Goal: Ask a question: Seek information or help from site administrators or community

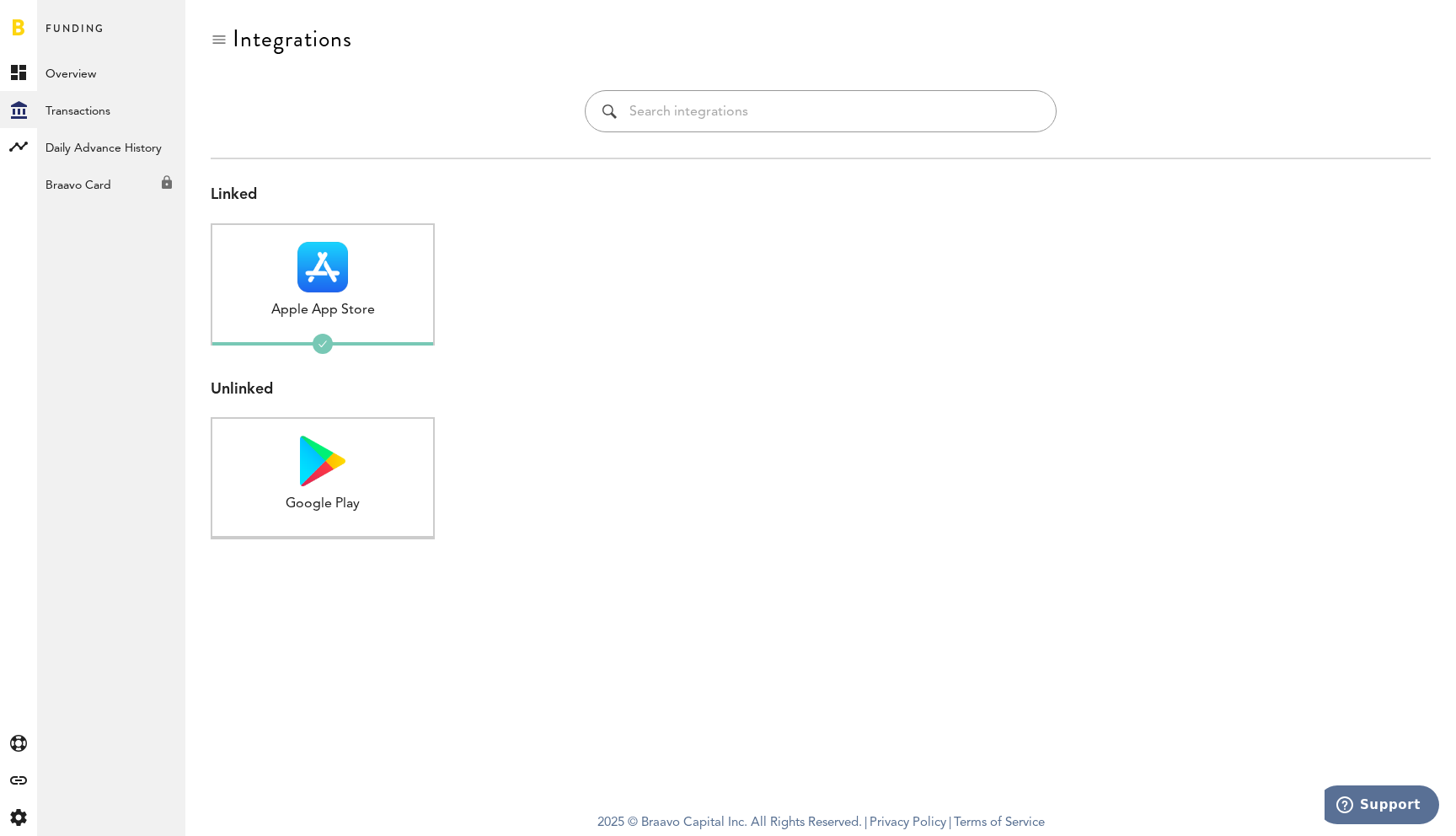
click at [1347, 807] on icon "Support" at bounding box center [1345, 805] width 17 height 17
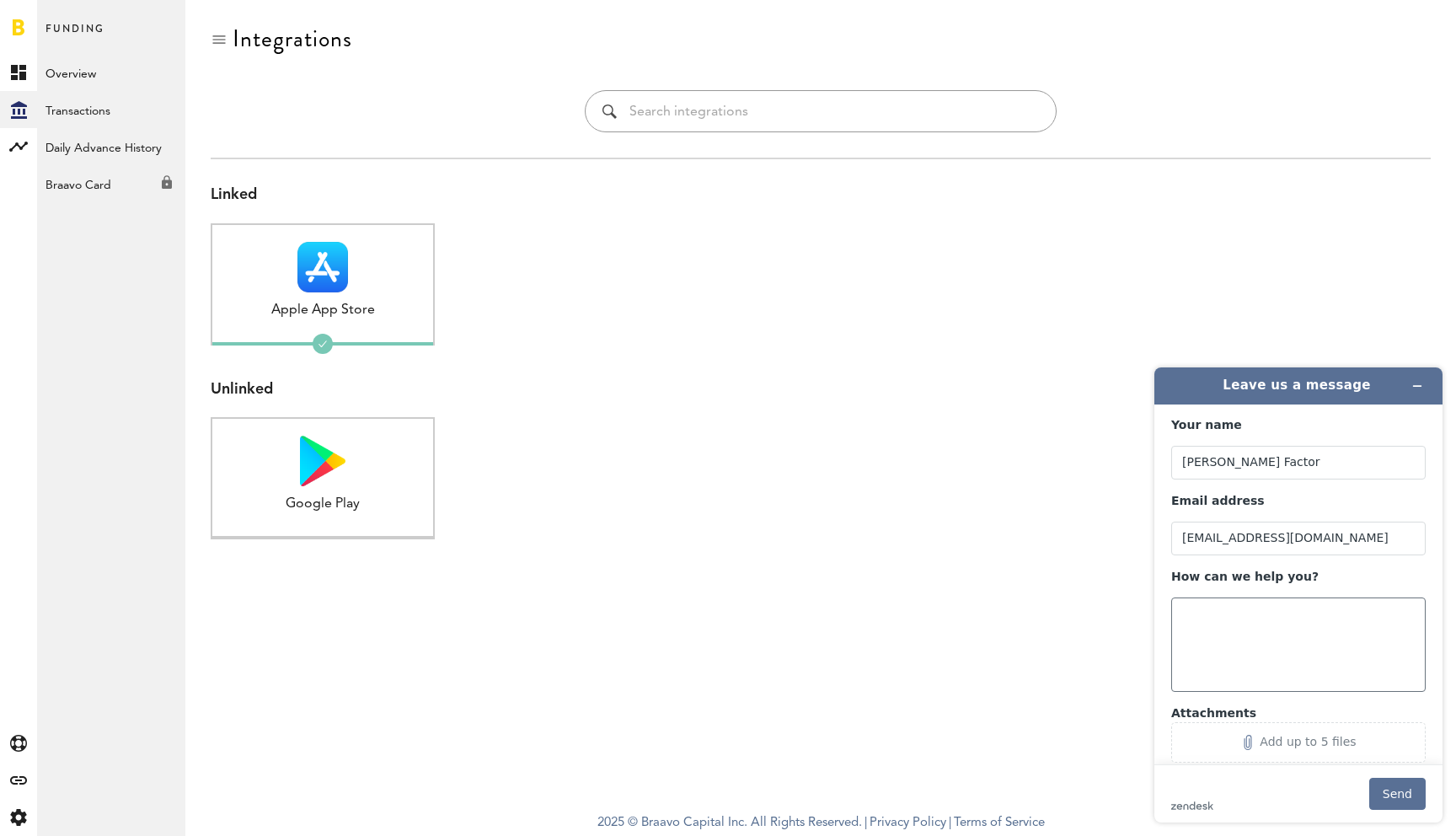
scroll to position [33, 0]
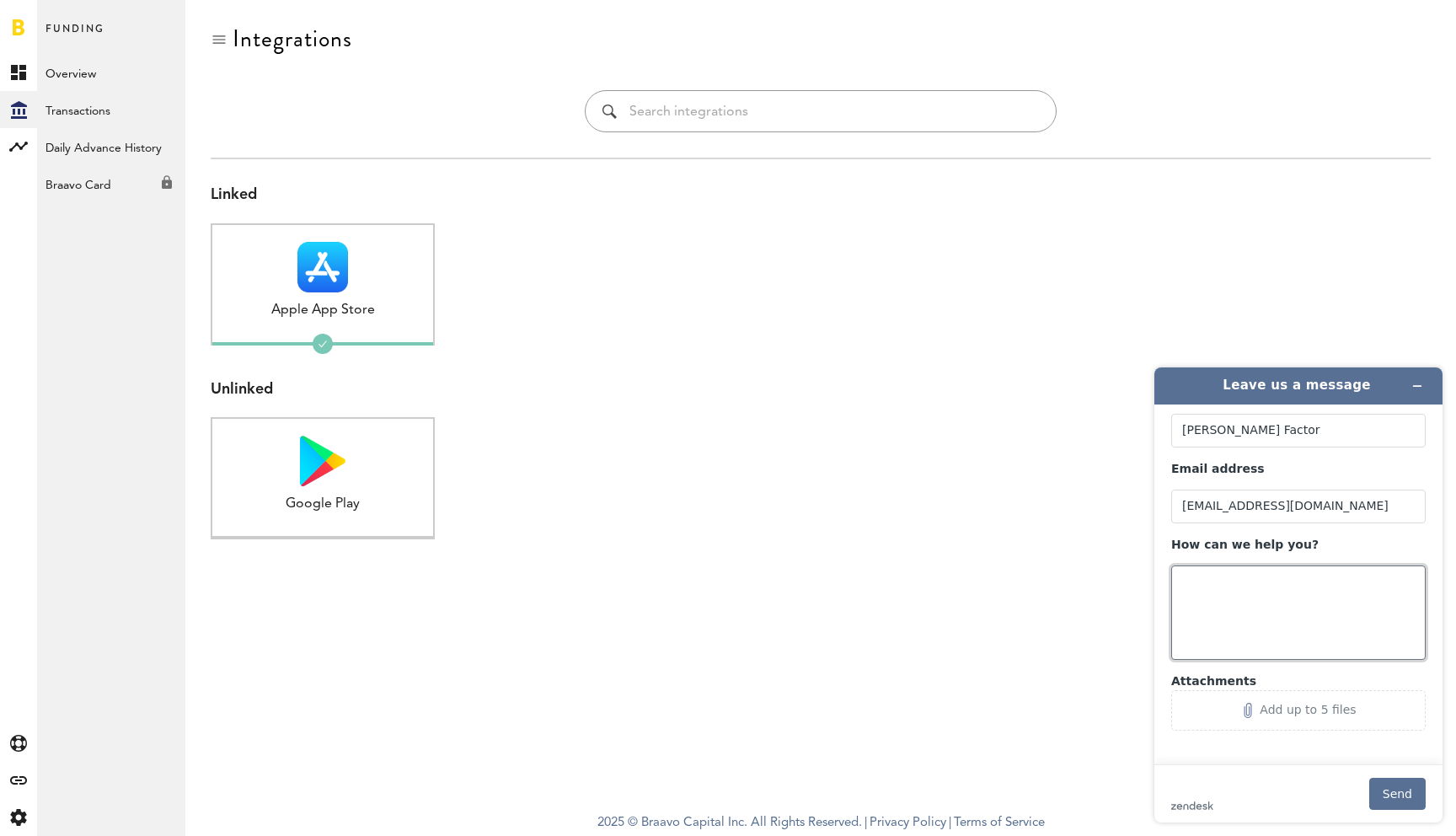
click at [1232, 590] on textarea "How can we help you?" at bounding box center [1299, 613] width 255 height 94
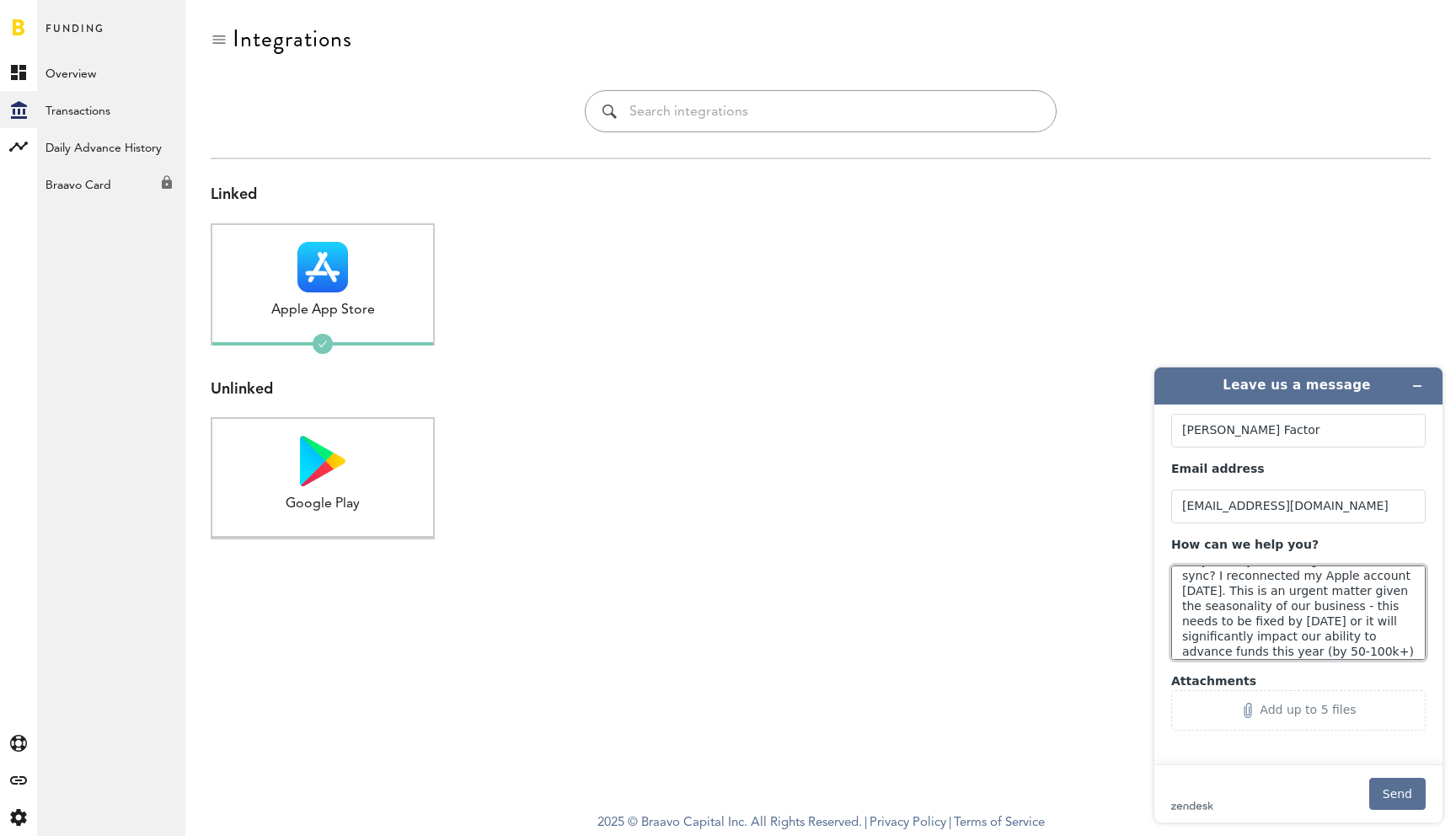
scroll to position [30, 0]
drag, startPoint x: 1335, startPoint y: 652, endPoint x: 1266, endPoint y: 635, distance: 71.1
click at [1266, 635] on textarea "Why are my advancing funds out of sync? I reconnected my Apple account [DATE]. …" at bounding box center [1299, 613] width 255 height 94
drag, startPoint x: 1264, startPoint y: 646, endPoint x: 1368, endPoint y: 646, distance: 104.0
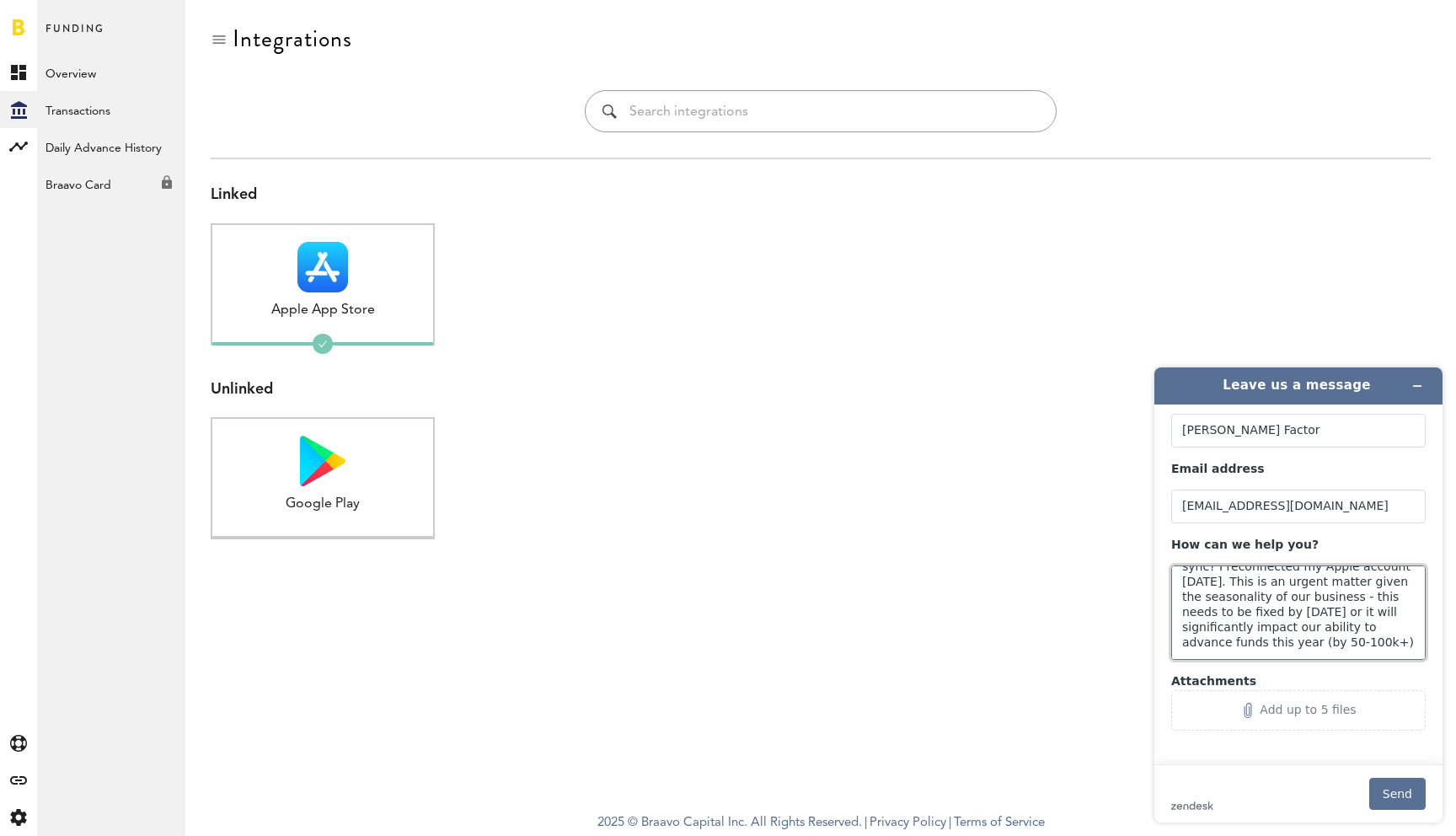
click at [1367, 646] on textarea "Why are my advancing funds out of sync? I reconnected my Apple account [DATE]. …" at bounding box center [1299, 613] width 255 height 94
click at [56, 73] on link "Overview" at bounding box center [111, 72] width 149 height 37
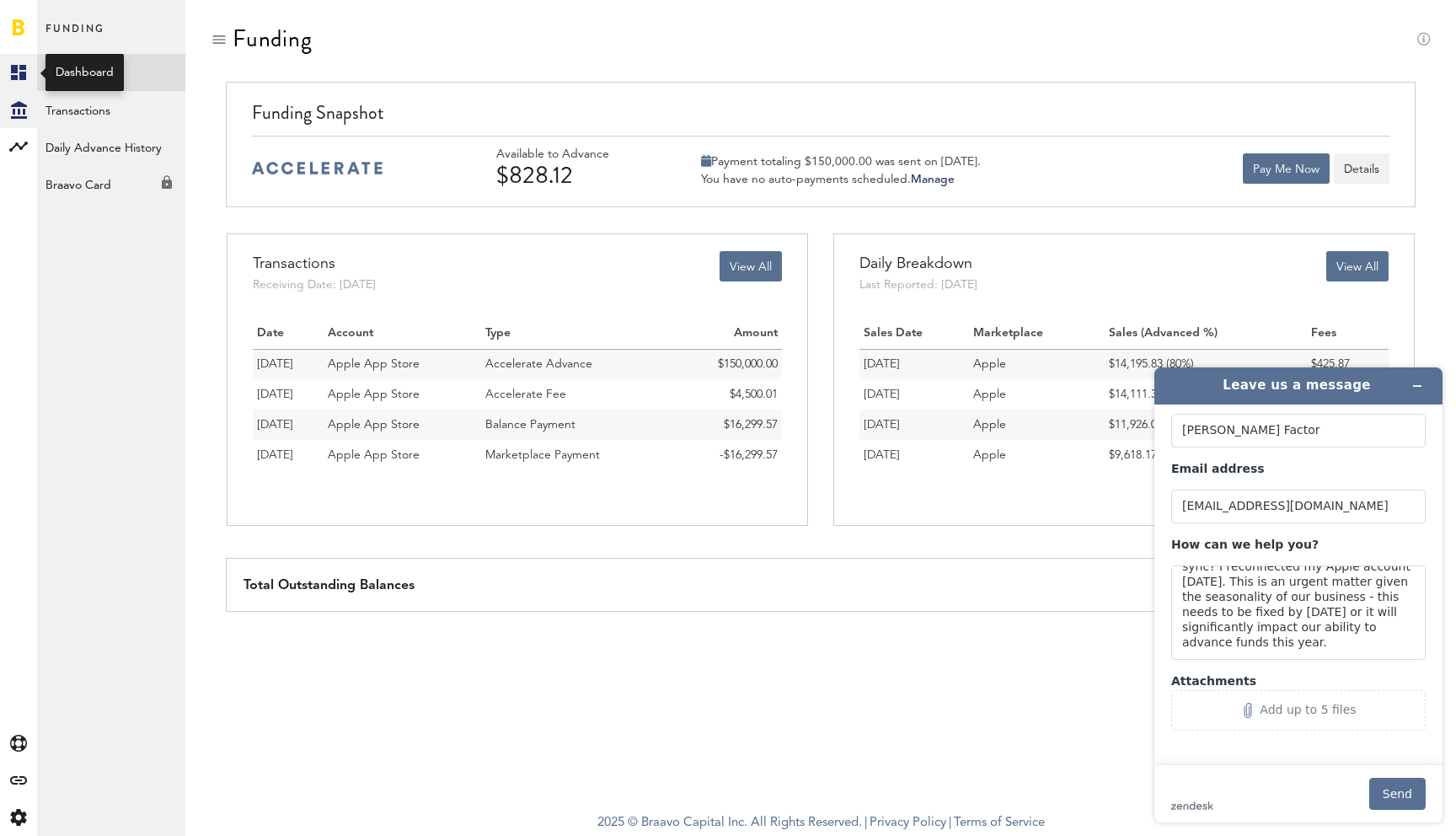
click at [21, 77] on icon at bounding box center [19, 73] width 15 height 15
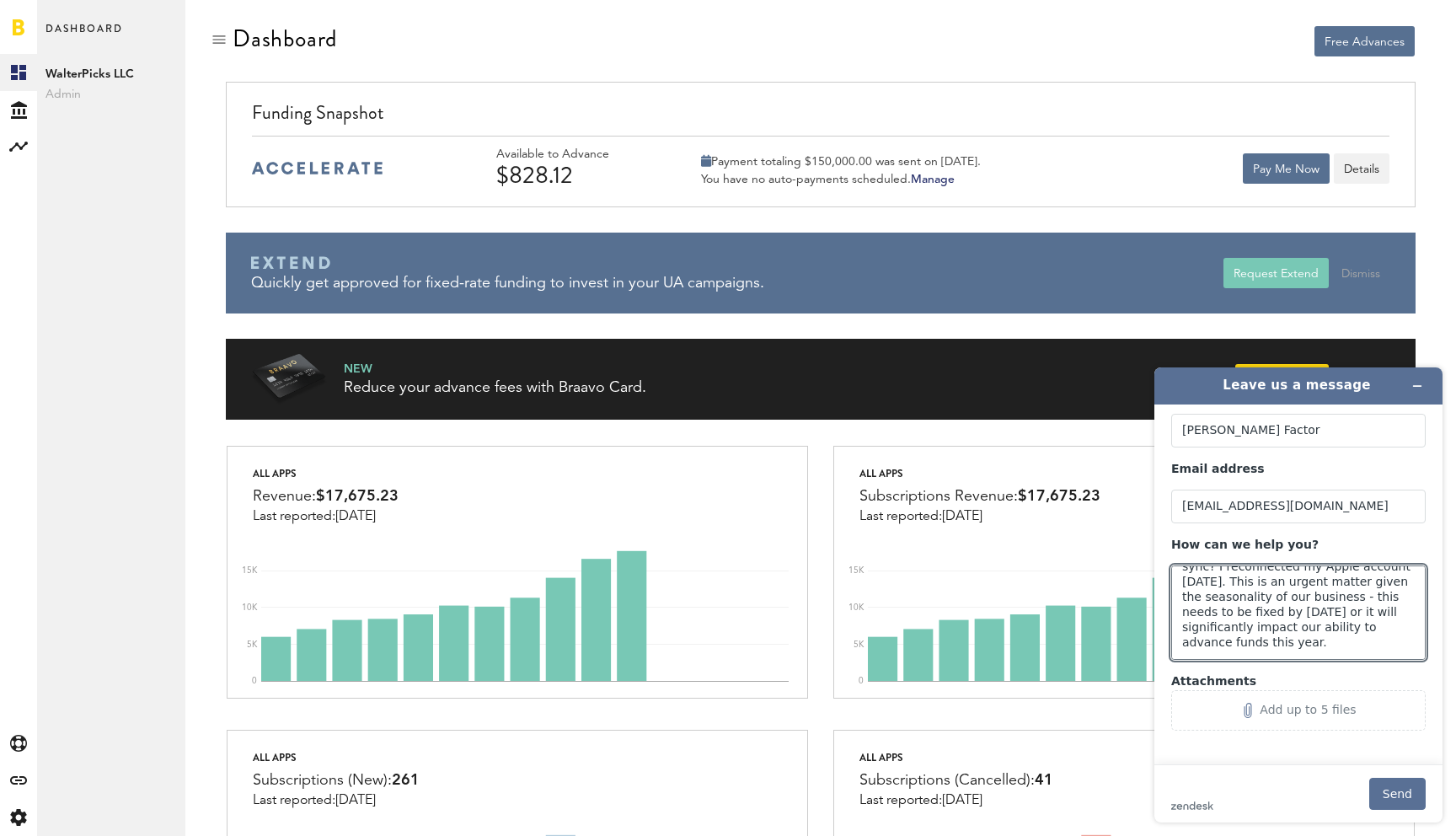
click at [1364, 642] on textarea "Why are my advancing funds out of sync? I reconnected my Apple account [DATE]. …" at bounding box center [1299, 613] width 255 height 94
type textarea "Why are my advancing funds out of sync? I reconnected my Apple account [DATE]. …"
click at [1374, 787] on button "Send" at bounding box center [1397, 793] width 56 height 32
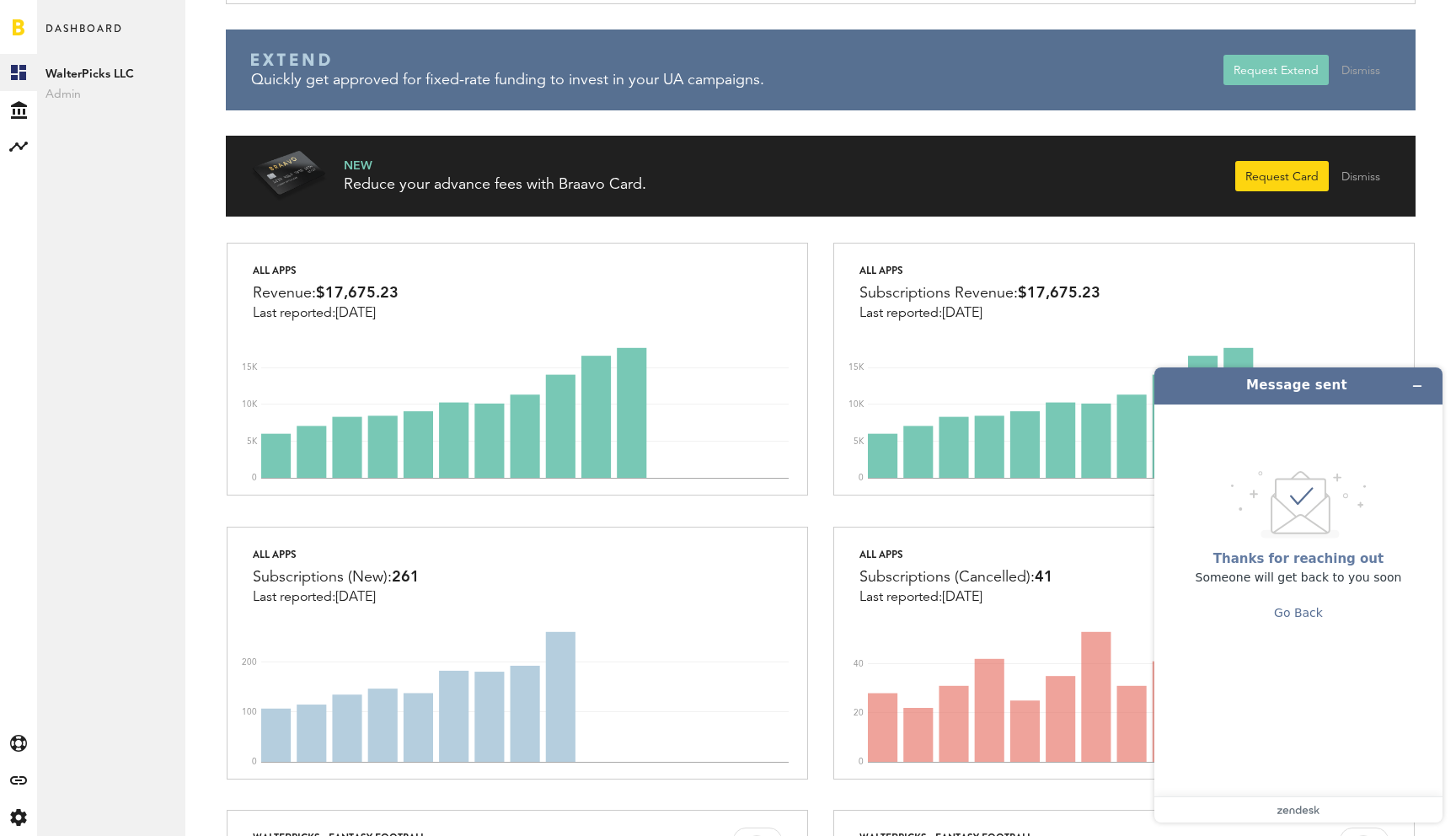
scroll to position [0, 0]
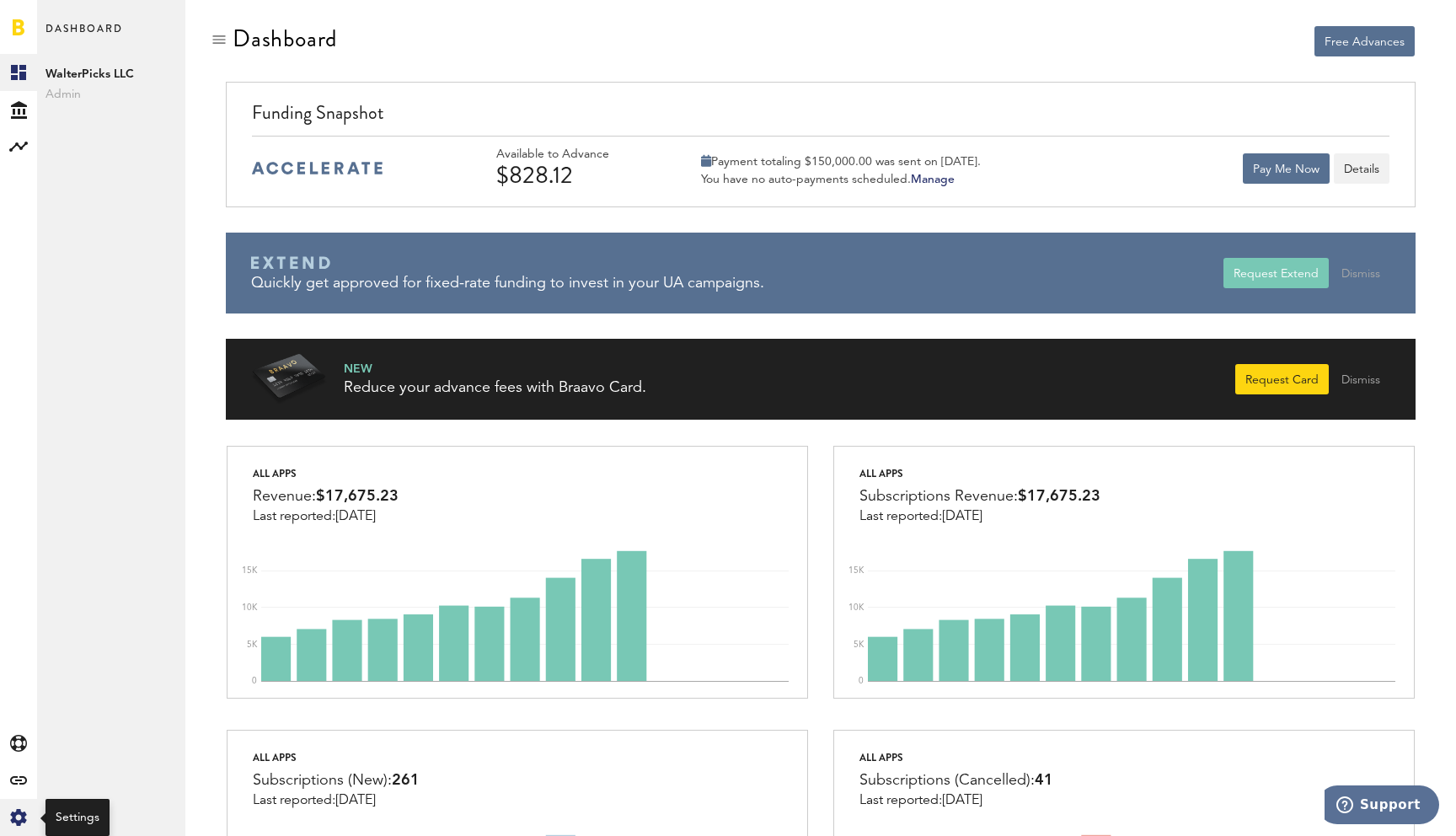
click at [3, 831] on div "Created with Sketch." at bounding box center [18, 817] width 37 height 37
click at [100, 256] on div "Log Out" at bounding box center [111, 254] width 149 height 30
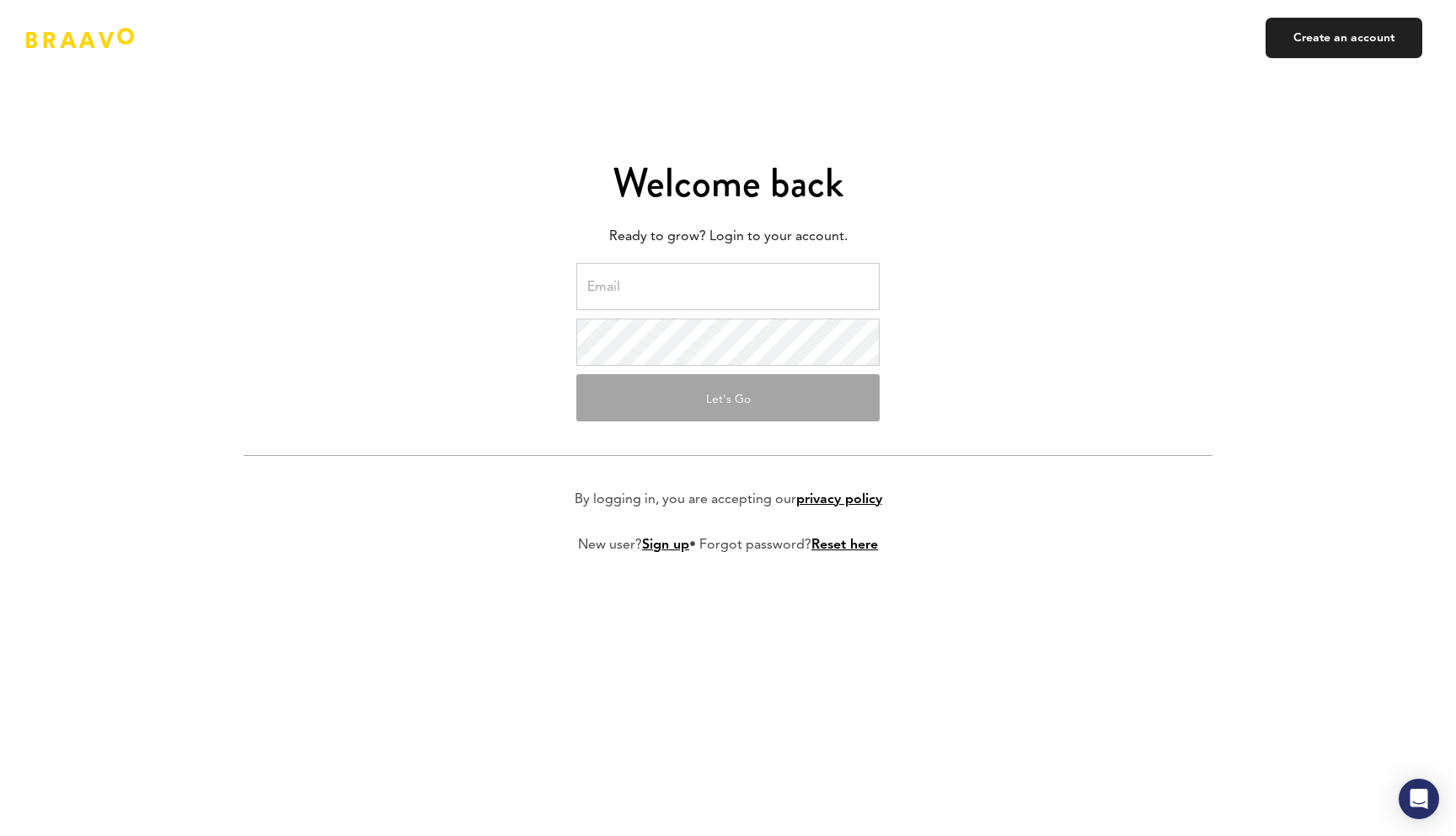
type input "walterpicks.ai@gmail.com"
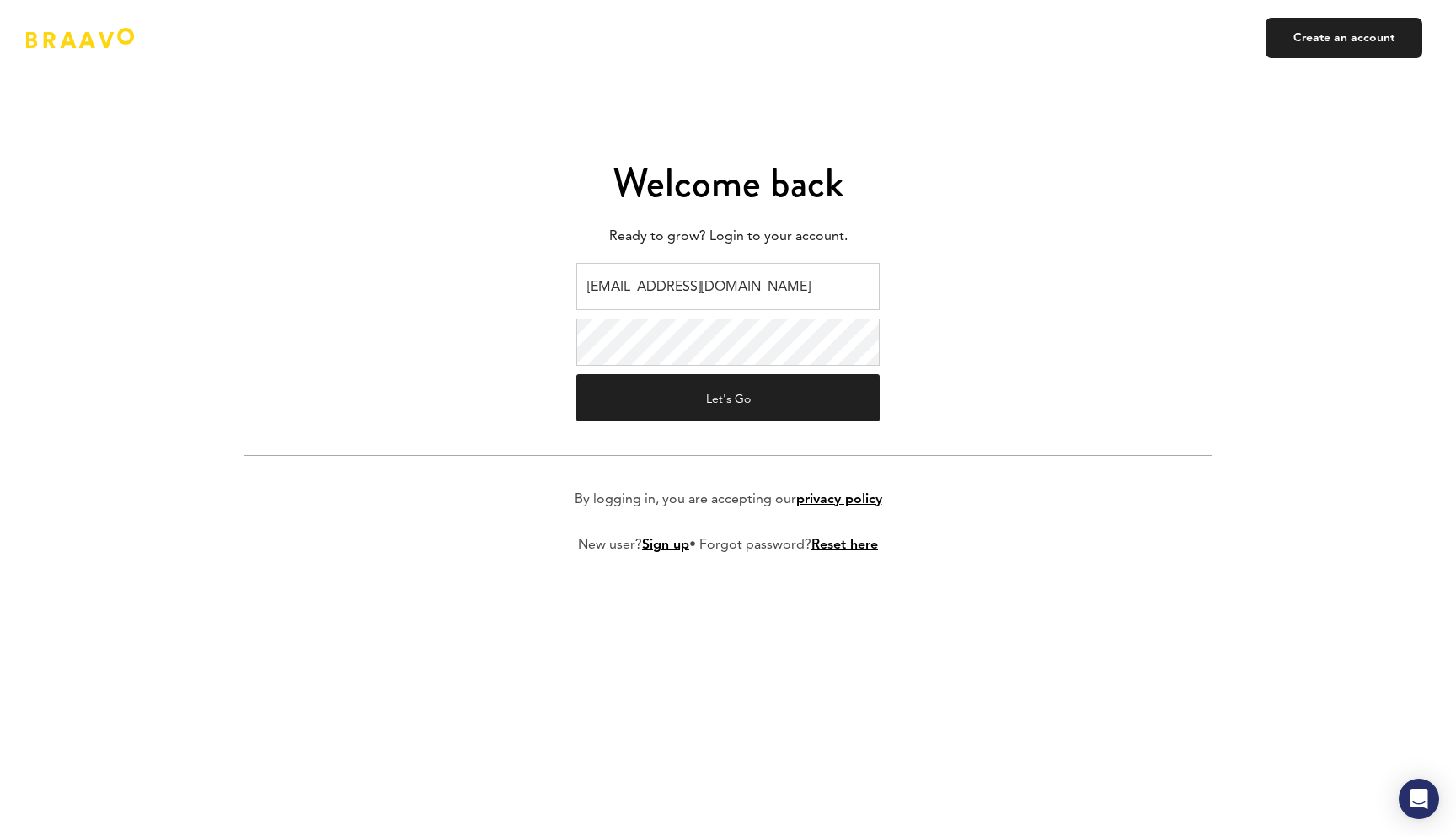
click at [784, 369] on form "walterpicks.ai@gmail.com Let's Go By logging in, you are accepting our privacy …" at bounding box center [728, 422] width 969 height 318
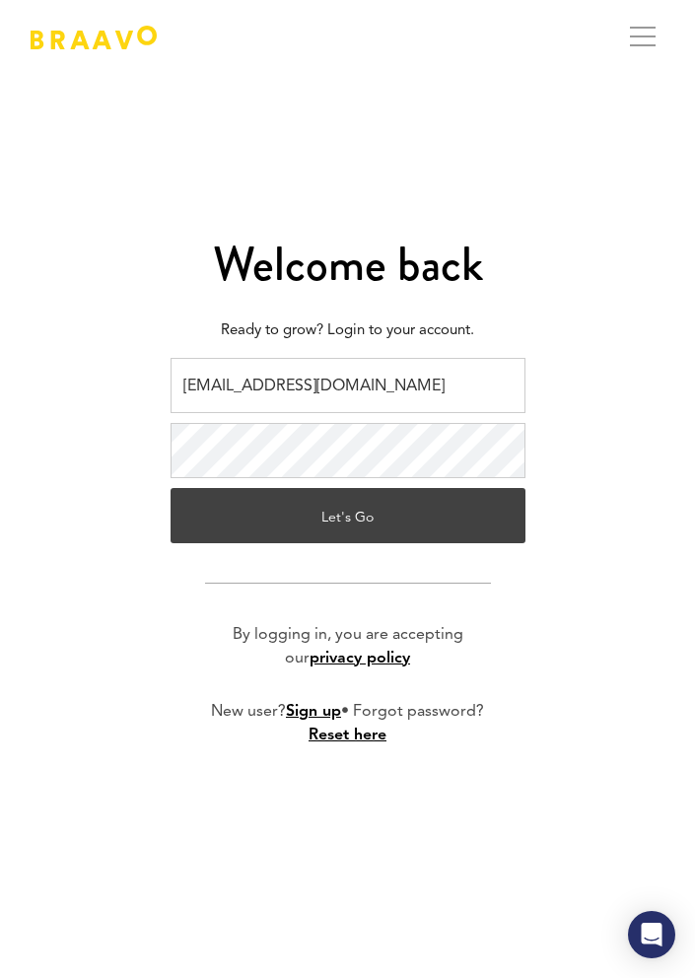
click at [424, 510] on button "Let's Go" at bounding box center [348, 515] width 355 height 55
